Goal: Find specific page/section: Find specific page/section

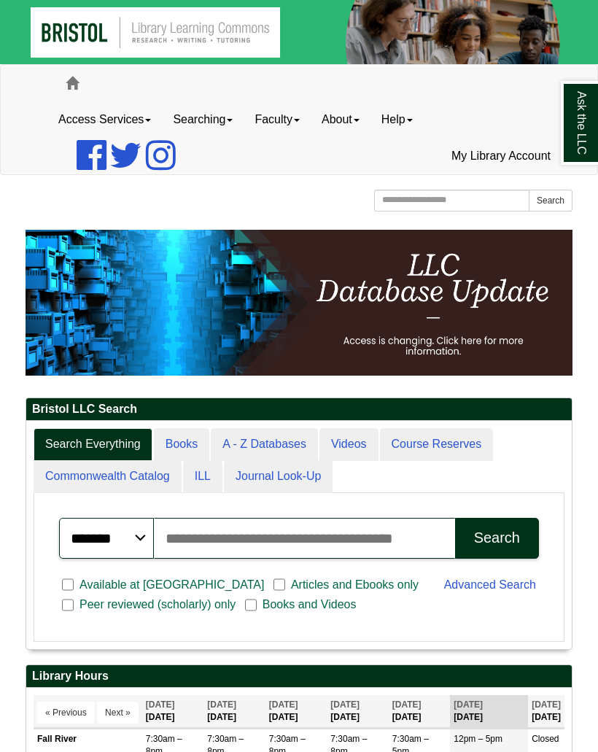
click at [515, 149] on link "My Library Account" at bounding box center [501, 156] width 121 height 36
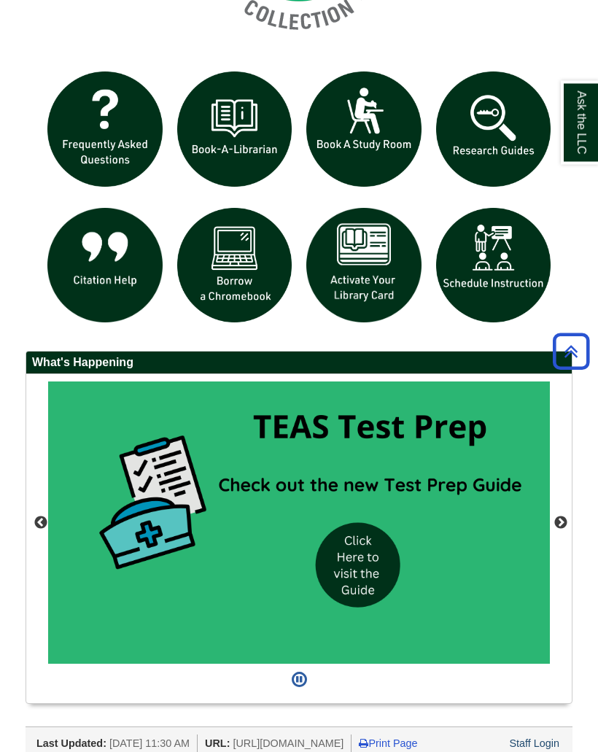
scroll to position [1361, 0]
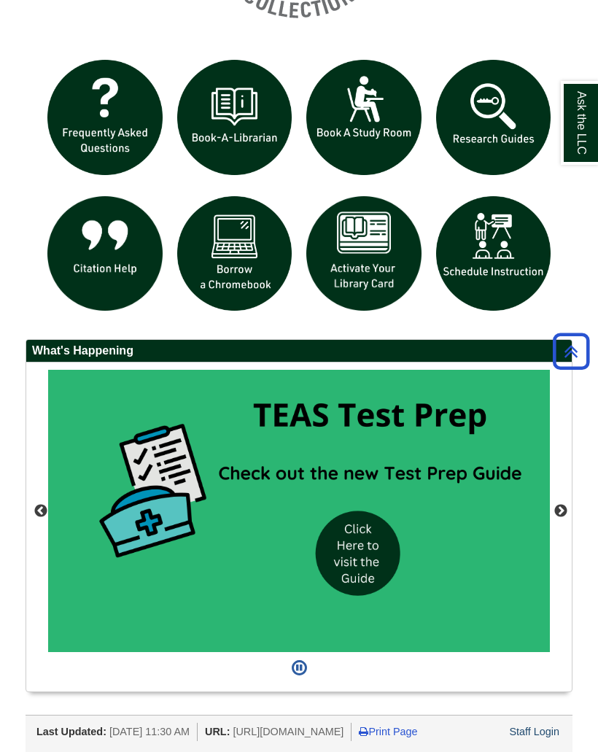
click at [561, 504] on button "Next" at bounding box center [561, 511] width 15 height 15
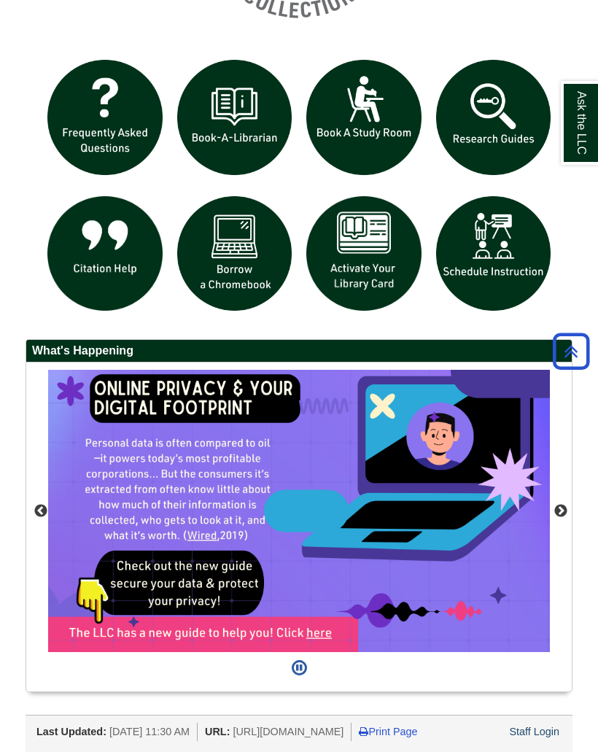
click at [560, 504] on button "Next" at bounding box center [561, 511] width 15 height 15
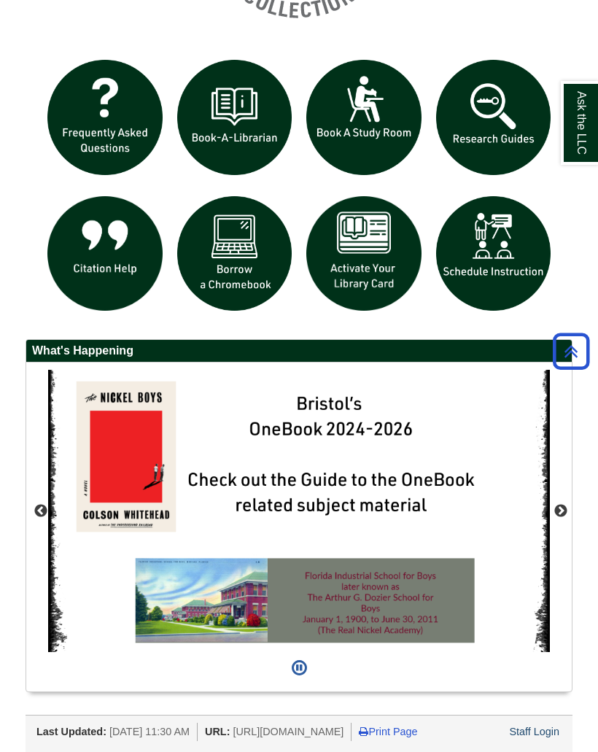
click at [561, 504] on button "Next" at bounding box center [561, 511] width 15 height 15
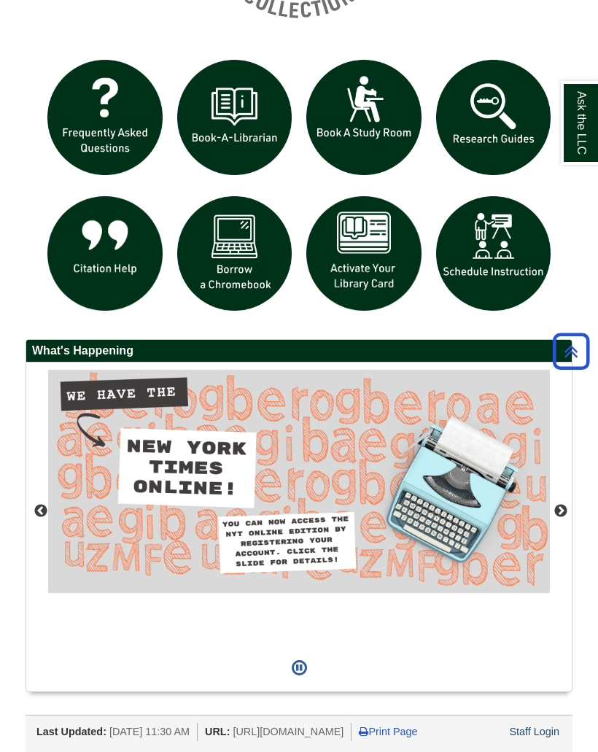
click at [562, 504] on button "Next" at bounding box center [561, 511] width 15 height 15
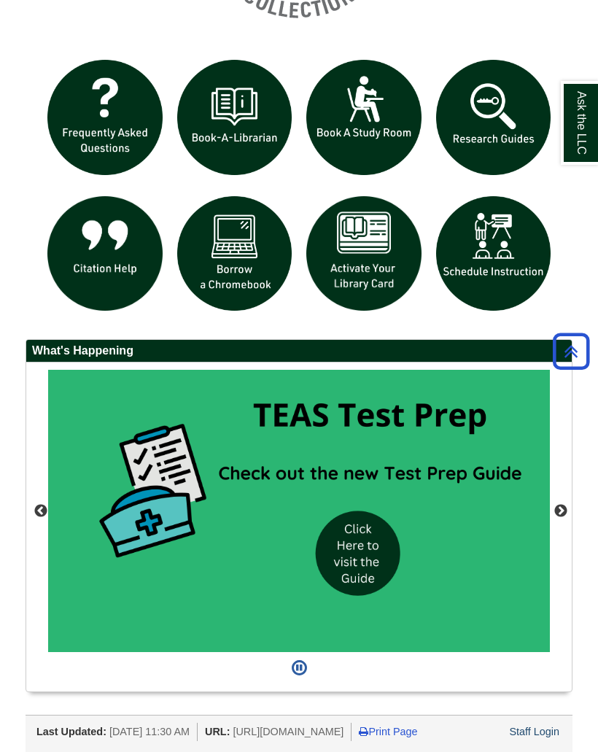
click at [563, 504] on button "Next" at bounding box center [561, 511] width 15 height 15
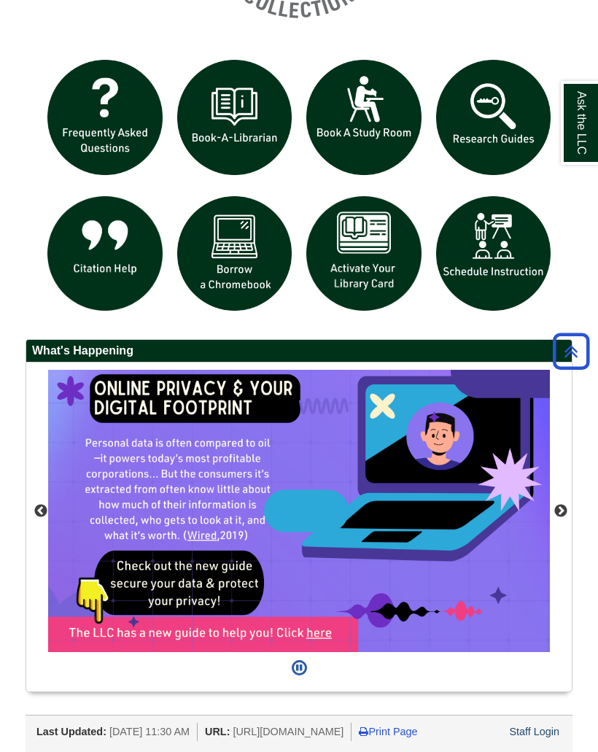
click at [559, 504] on button "Next" at bounding box center [561, 511] width 15 height 15
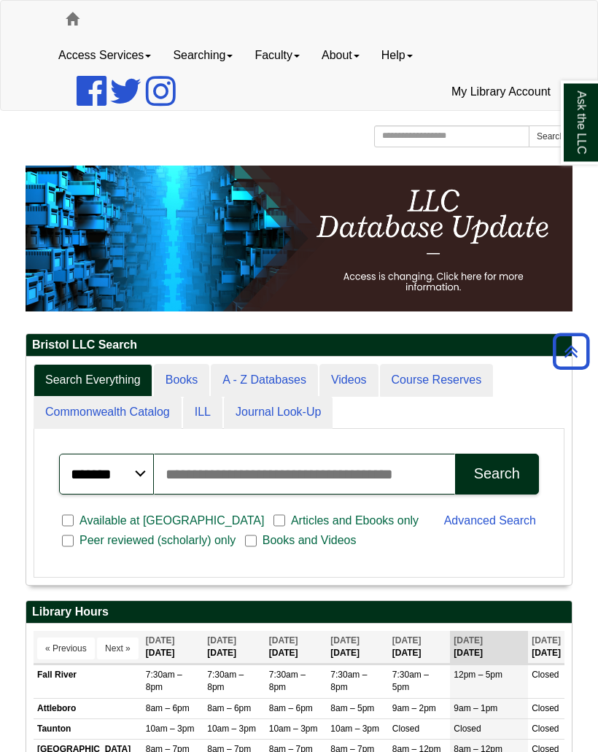
scroll to position [0, 0]
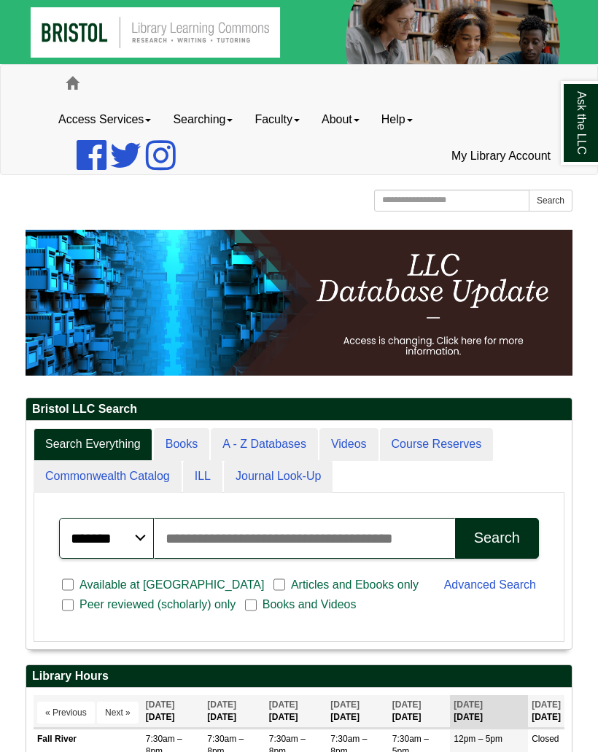
click at [358, 123] on link "About" at bounding box center [341, 119] width 60 height 36
click at [401, 127] on link "Help" at bounding box center [397, 119] width 53 height 36
click at [485, 122] on ul "Access Services Access Services Policy Equipment Specialty Database Instruction…" at bounding box center [299, 137] width 504 height 73
click at [217, 120] on link "Searching" at bounding box center [203, 119] width 82 height 36
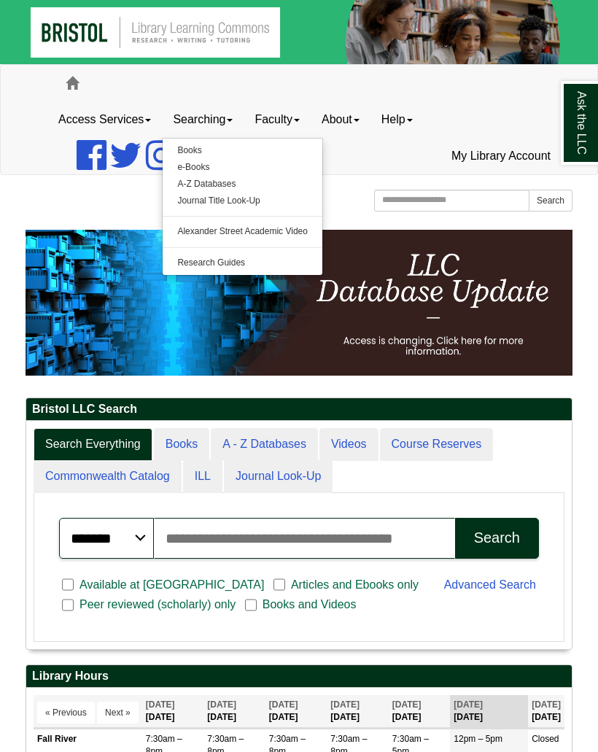
click at [102, 128] on link "Access Services" at bounding box center [104, 119] width 115 height 36
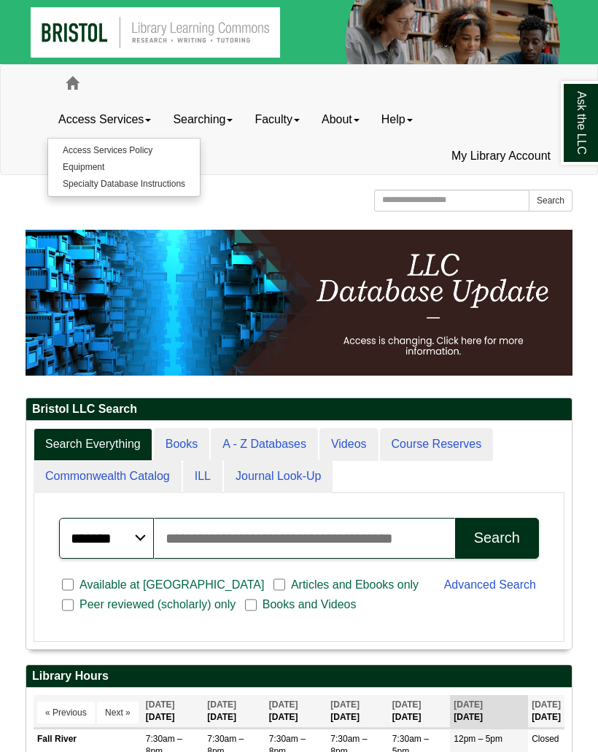
click at [91, 164] on link "Equipment" at bounding box center [124, 167] width 152 height 17
